Goal: Information Seeking & Learning: Learn about a topic

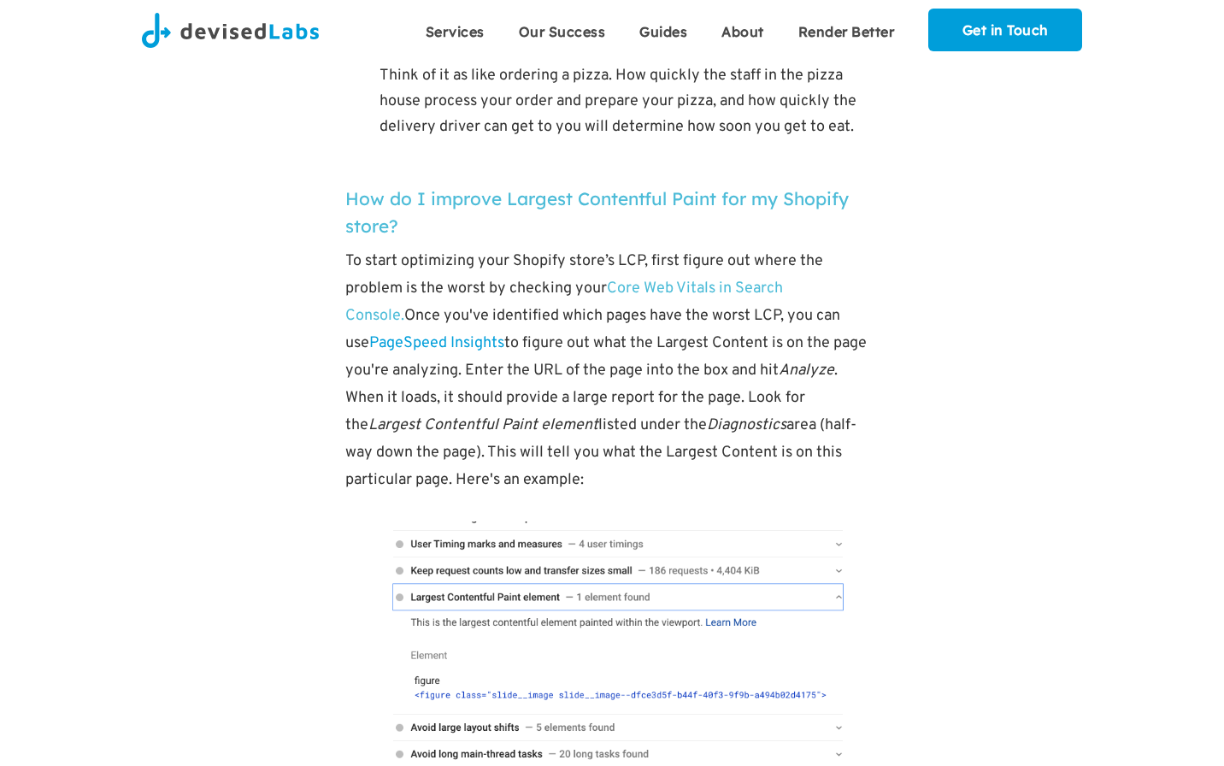
scroll to position [4442, 0]
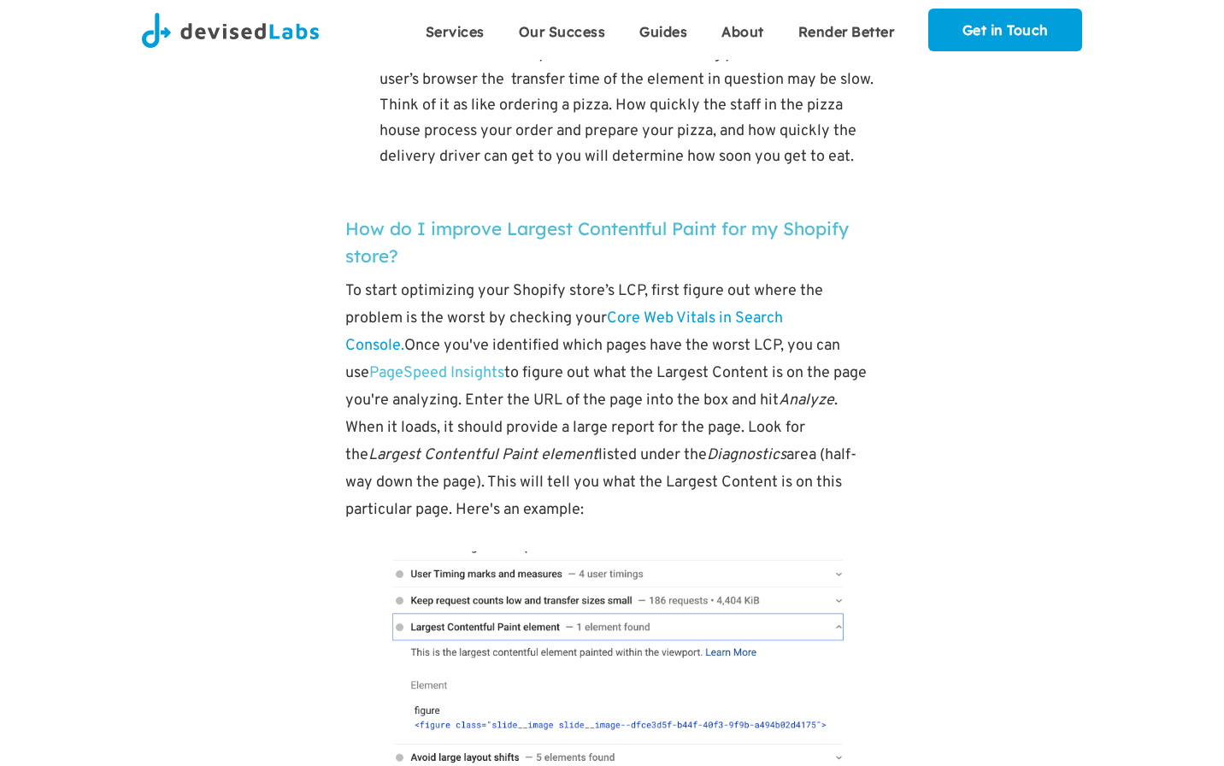
click at [438, 383] on link "PageSpeed Insights" at bounding box center [436, 373] width 135 height 20
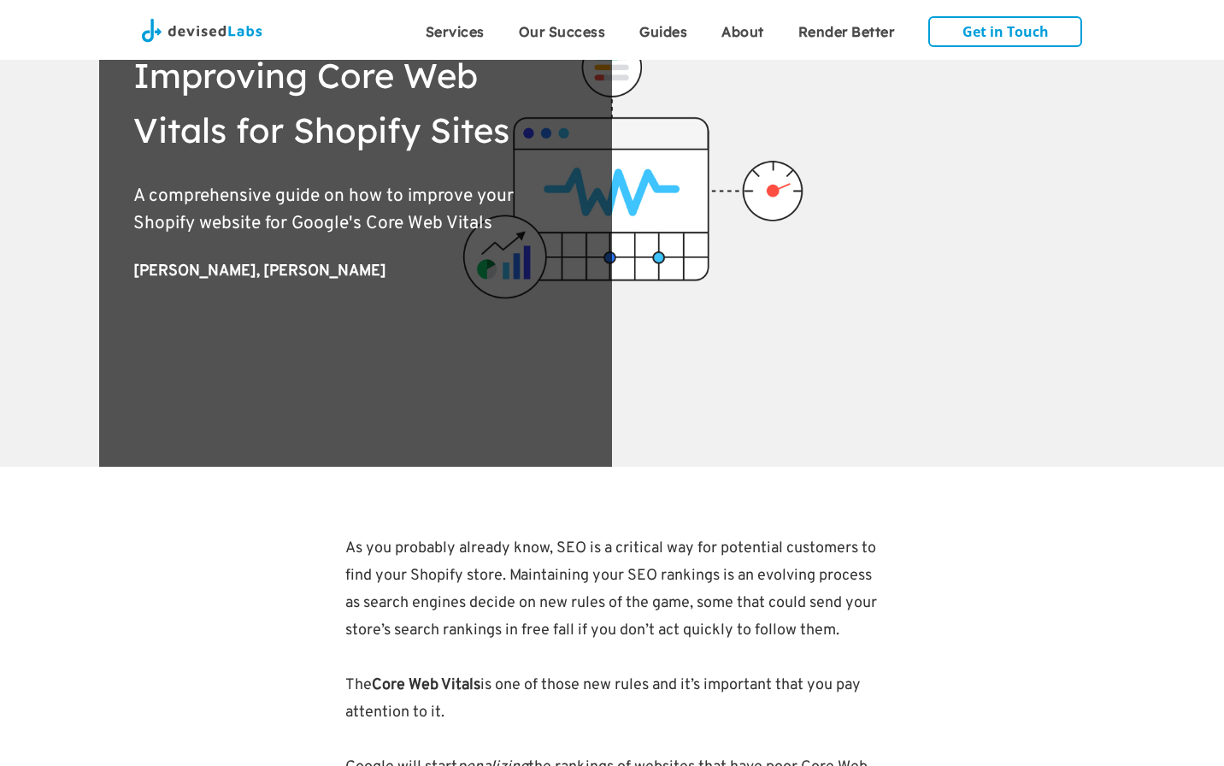
scroll to position [171, 0]
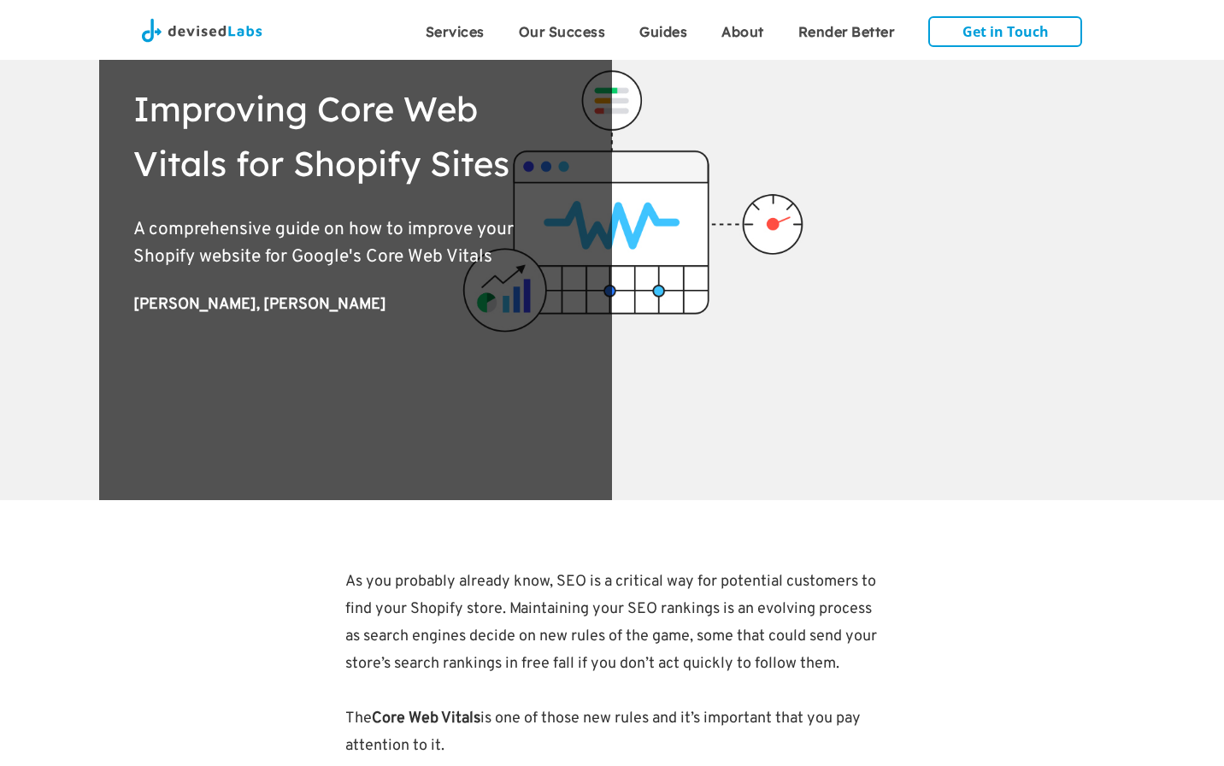
click at [173, 22] on img at bounding box center [202, 30] width 120 height 35
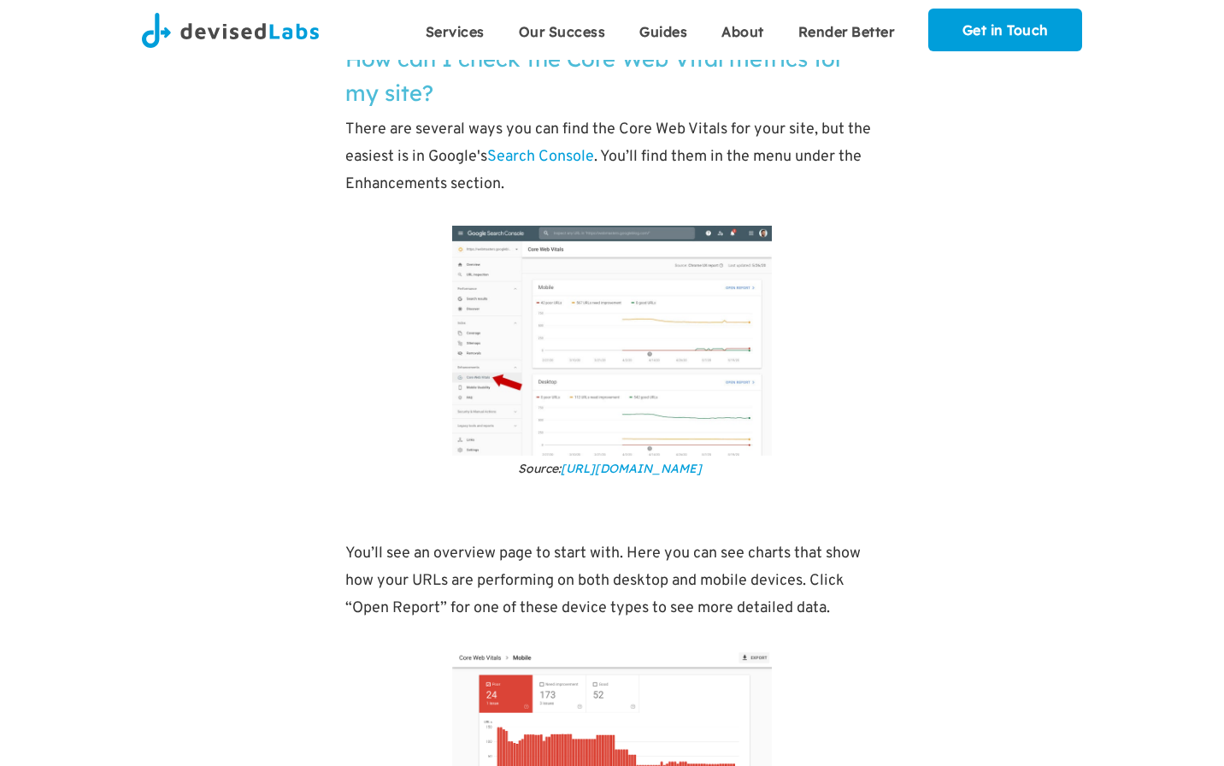
scroll to position [11045, 0]
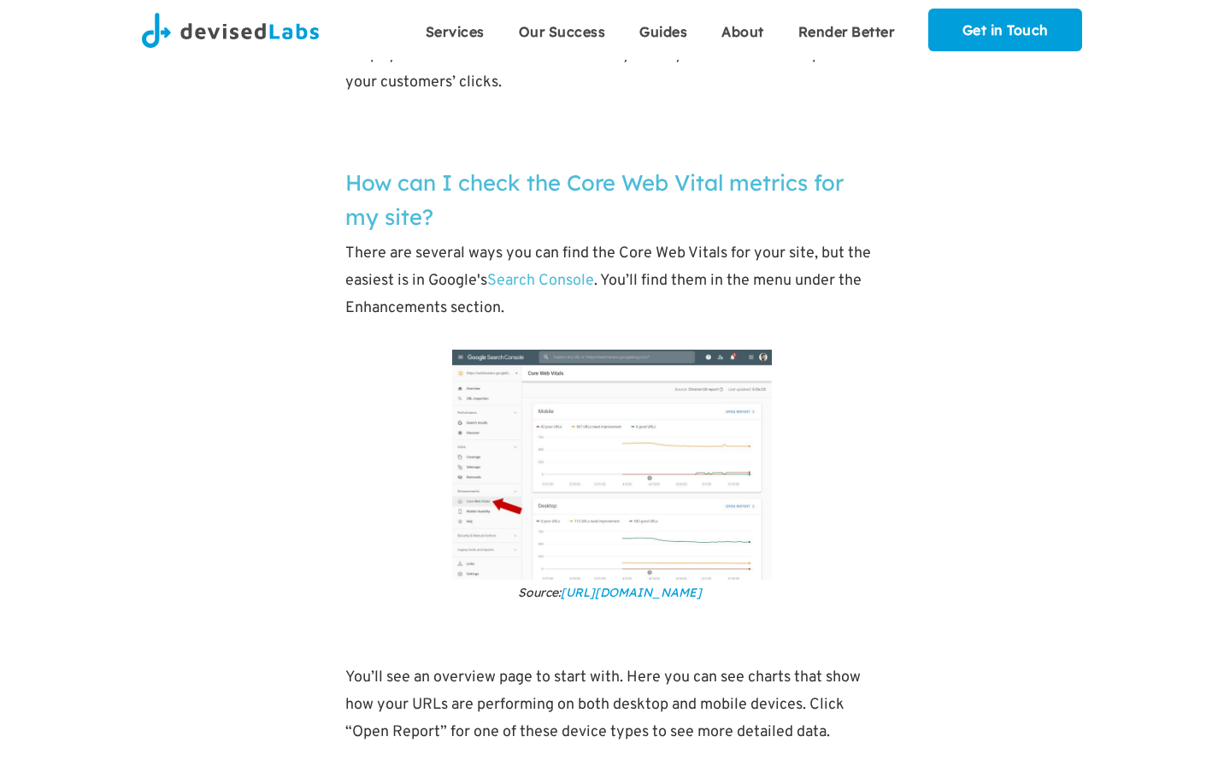
click at [537, 291] on link "Search Console" at bounding box center [540, 281] width 107 height 20
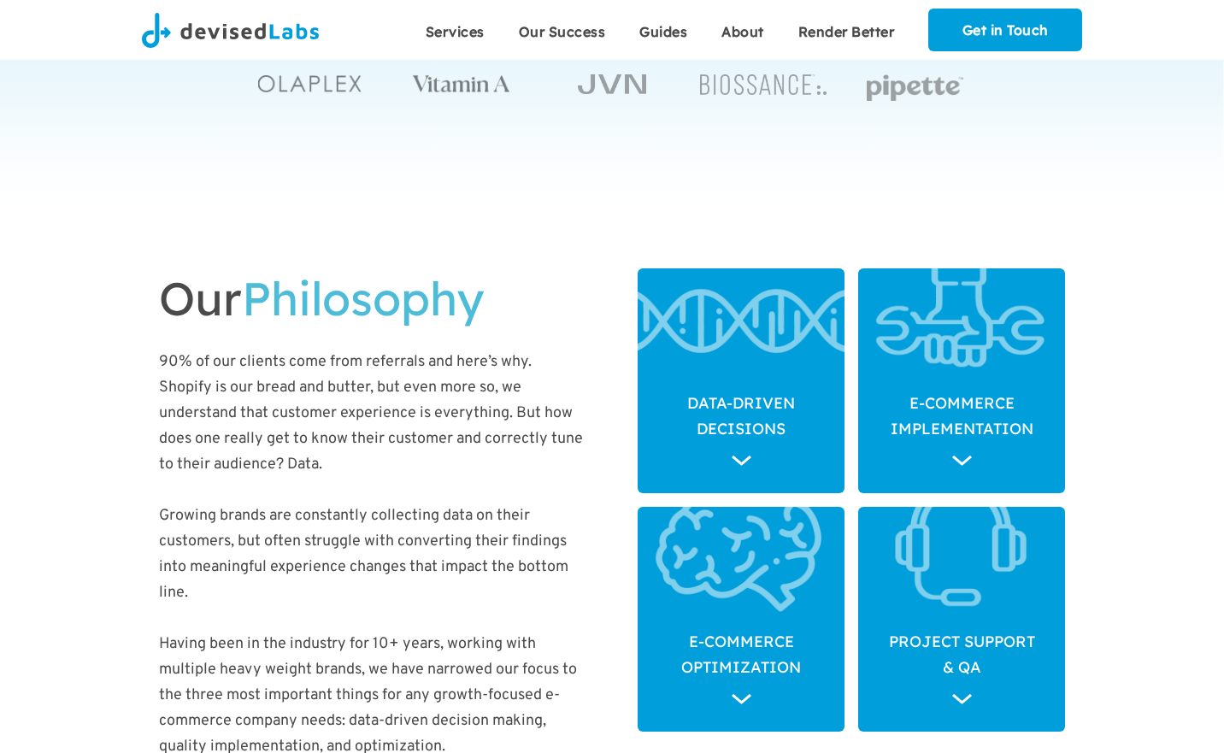
scroll to position [402, 0]
